Goal: Find specific page/section

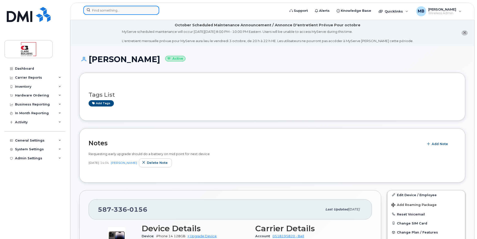
click at [139, 9] on input at bounding box center [121, 10] width 76 height 9
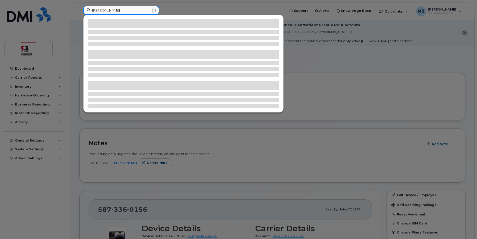
type input "[PERSON_NAME]"
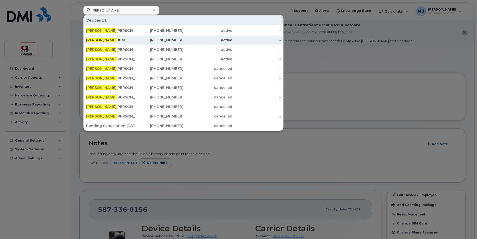
click at [175, 40] on div "[PHONE_NUMBER]" at bounding box center [159, 40] width 49 height 5
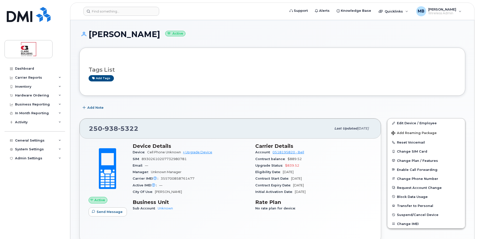
scroll to position [50, 0]
